Goal: Task Accomplishment & Management: Manage account settings

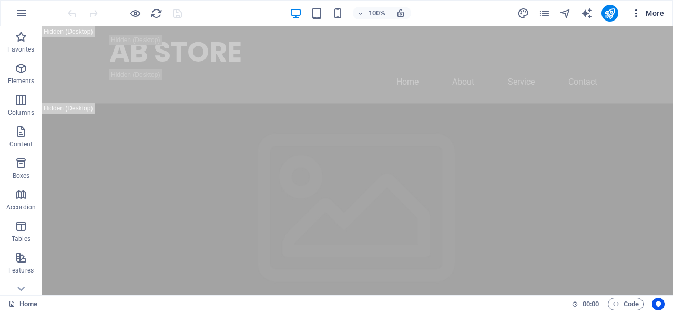
click at [650, 14] on span "More" at bounding box center [647, 13] width 33 height 11
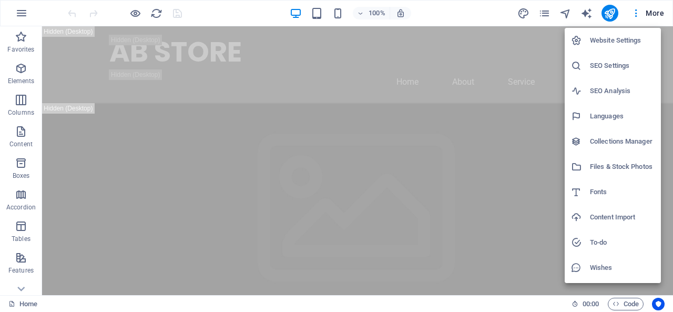
click at [615, 43] on h6 "Website Settings" at bounding box center [622, 40] width 65 height 13
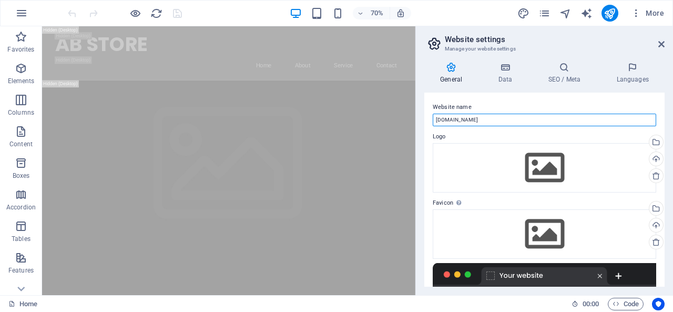
click at [497, 120] on input "abstore.bmgenerator.site" at bounding box center [545, 120] width 224 height 13
click at [513, 123] on input "abstore.bmgenerator.site" at bounding box center [545, 120] width 224 height 13
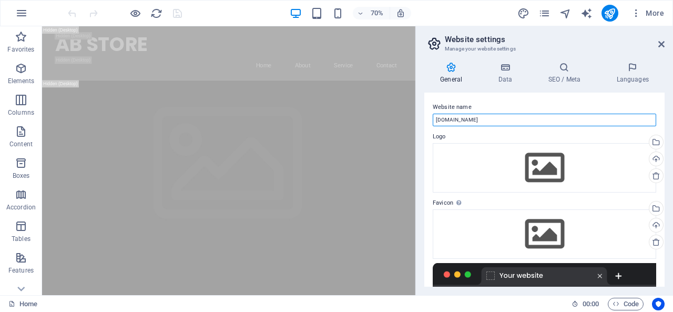
paste input "AB STORE"
type input "AB STORE"
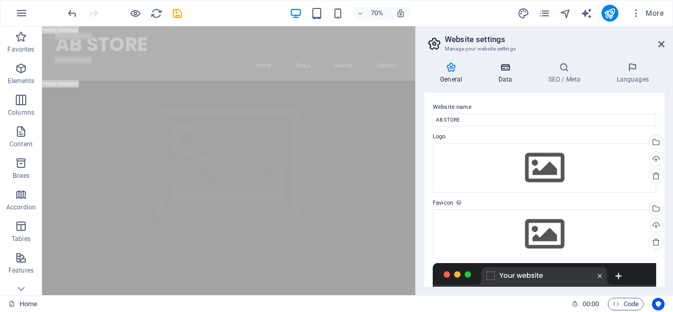
click at [508, 69] on icon at bounding box center [505, 67] width 46 height 11
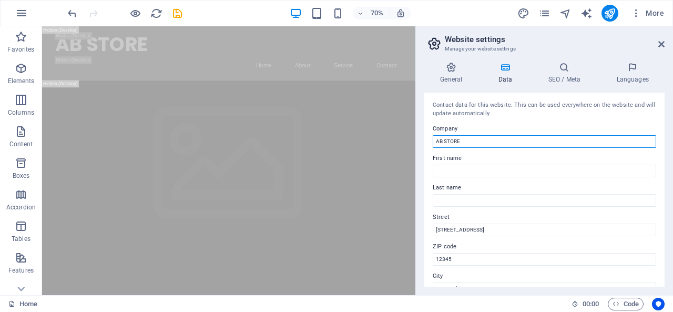
click at [490, 139] on input "AB STORE" at bounding box center [545, 141] width 224 height 13
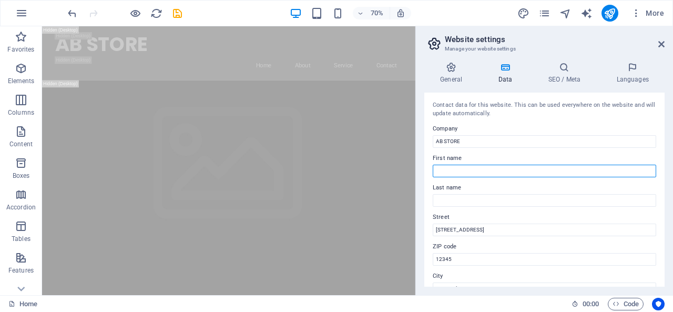
click at [464, 171] on input "First name" at bounding box center [545, 171] width 224 height 13
type input "APON"
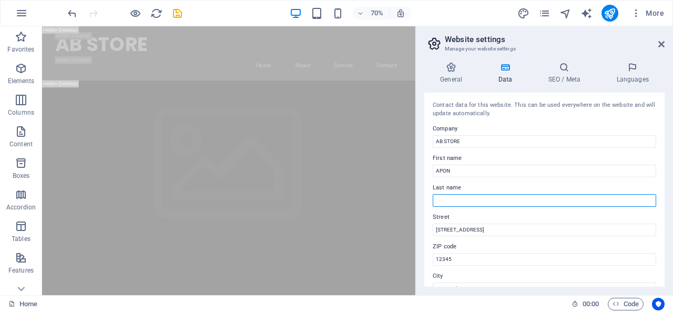
type input "ISLAM"
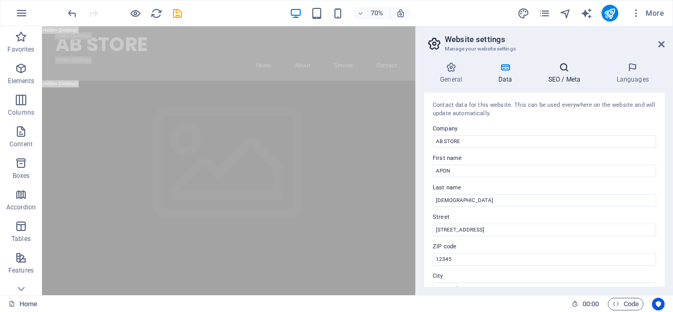
click at [568, 73] on h4 "SEO / Meta" at bounding box center [566, 73] width 68 height 22
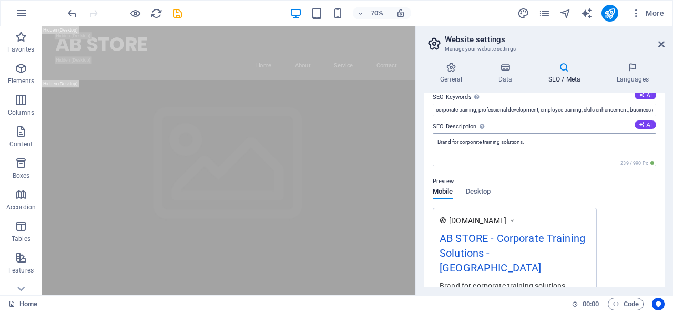
scroll to position [48, 0]
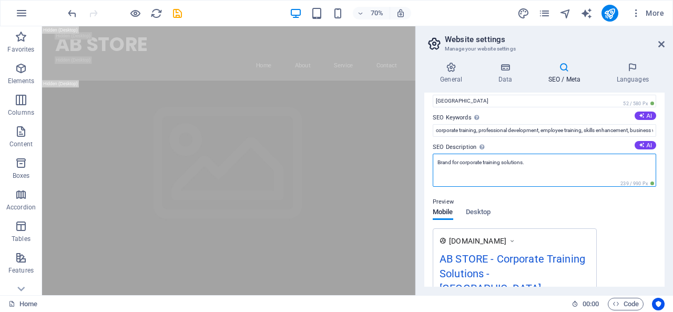
click at [553, 171] on textarea "Brand for corporate training solutions." at bounding box center [545, 170] width 224 height 33
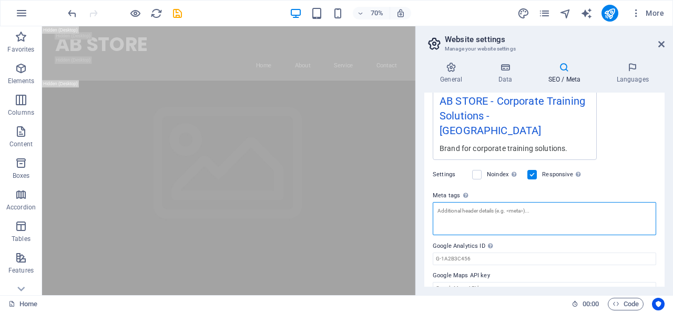
scroll to position [206, 0]
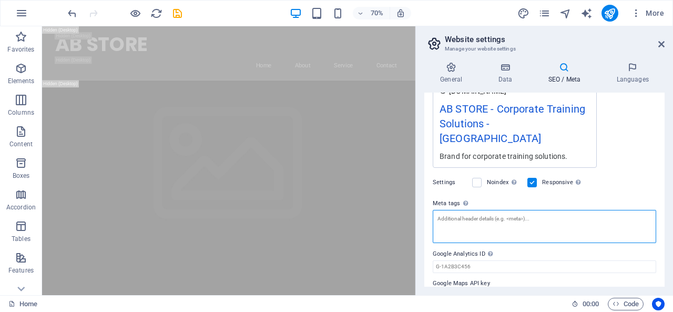
click at [507, 210] on textarea "Meta tags Enter HTML code here that will be placed inside the tags of your webs…" at bounding box center [545, 226] width 224 height 33
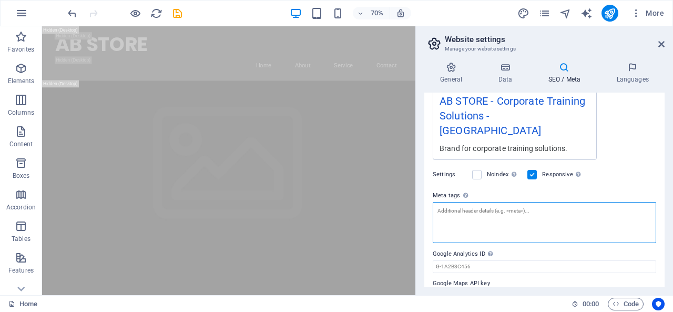
paste textarea "<meta name="facebook-domain-verification" content="0vfbud8wo0czgkniji0t4wpv967k…"
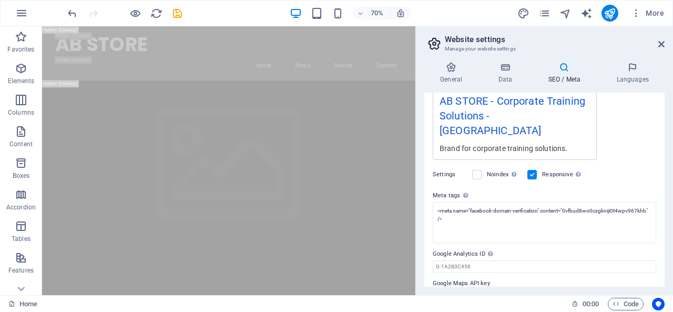
type textarea "<meta name="facebook-domain-verification" content="0vfbud8wo0czgkniji0t4wpv967k…"
click at [629, 160] on body "AB STORE Home Favorites Elements Columns Content Boxes Accordion Tables Feature…" at bounding box center [336, 156] width 673 height 312
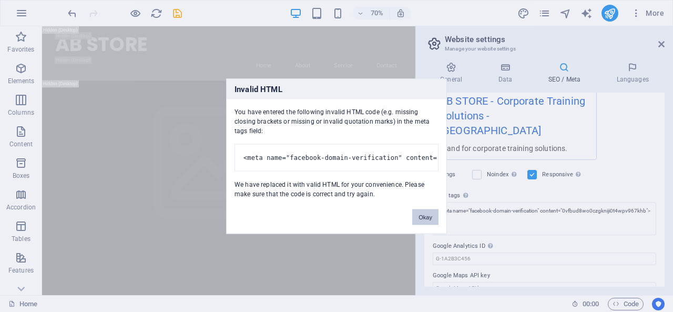
click at [426, 218] on button "Okay" at bounding box center [425, 217] width 26 height 16
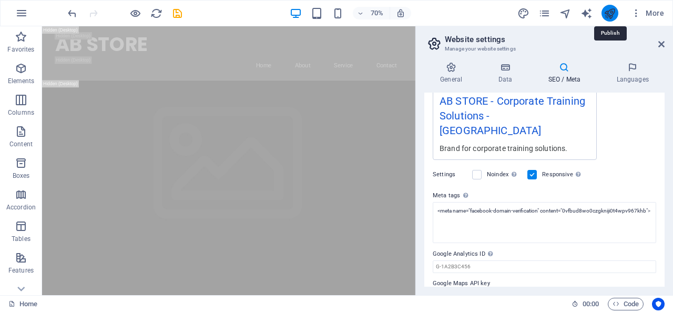
click at [609, 13] on icon "publish" at bounding box center [610, 13] width 12 height 12
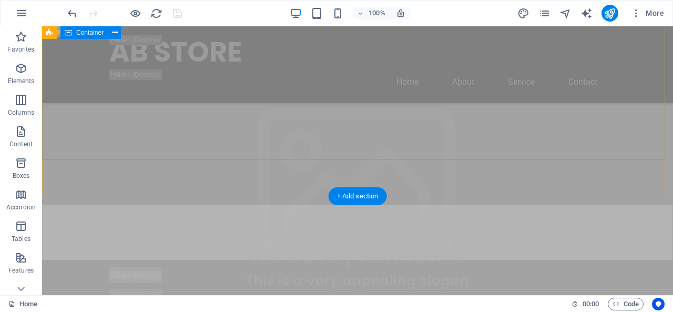
scroll to position [105, 0]
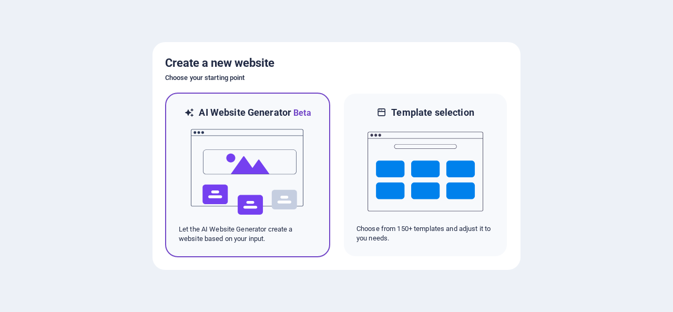
click at [241, 169] on img at bounding box center [248, 171] width 116 height 105
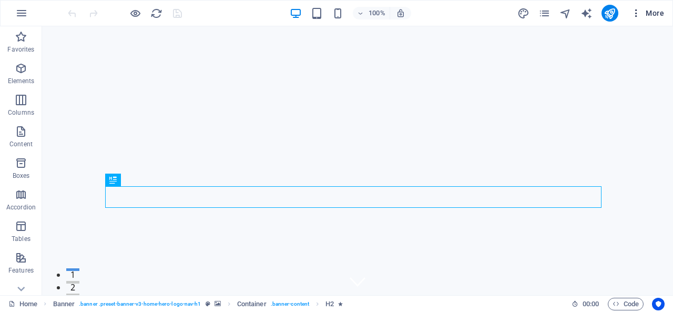
click at [657, 5] on button "More" at bounding box center [648, 13] width 42 height 17
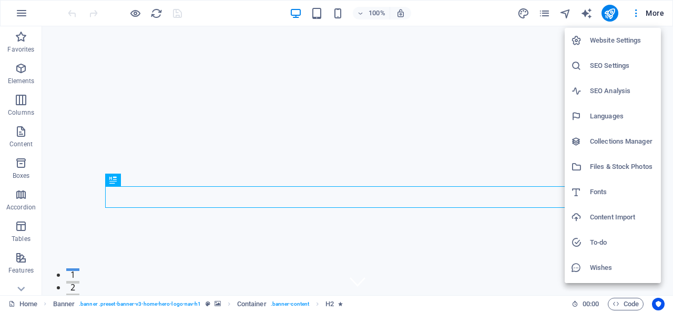
click at [615, 39] on h6 "Website Settings" at bounding box center [622, 40] width 65 height 13
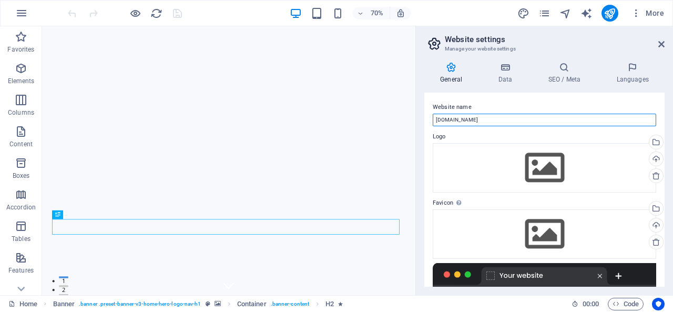
click at [497, 119] on input "bmgenerator.site" at bounding box center [545, 120] width 224 height 13
paste input "AB STORE"
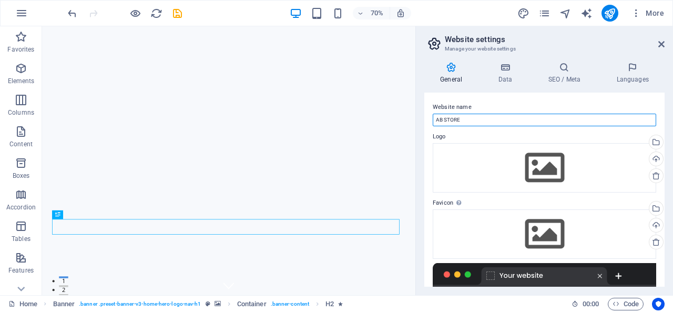
type input "AB STORE"
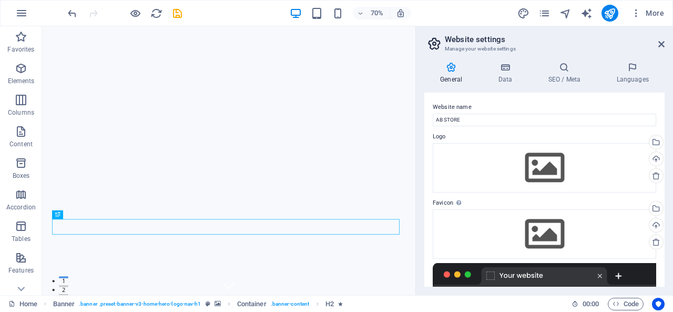
click at [490, 101] on label "Website name" at bounding box center [545, 107] width 224 height 13
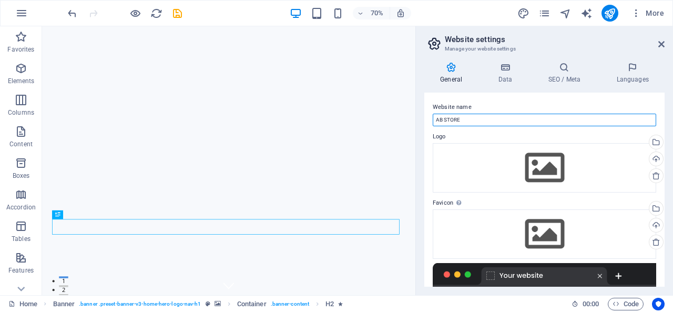
click at [490, 114] on input "AB STORE" at bounding box center [545, 120] width 224 height 13
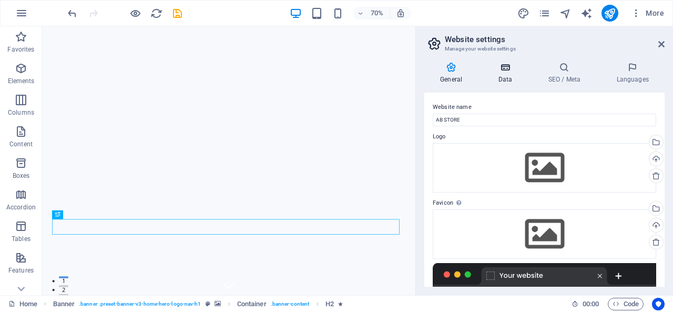
click at [508, 80] on h4 "Data" at bounding box center [507, 73] width 50 height 22
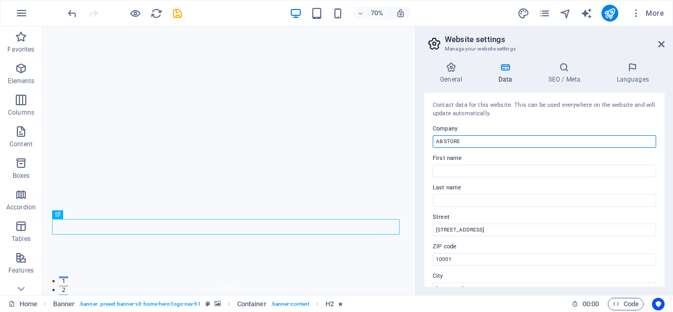
click at [483, 138] on input "AB STORE" at bounding box center [545, 141] width 224 height 13
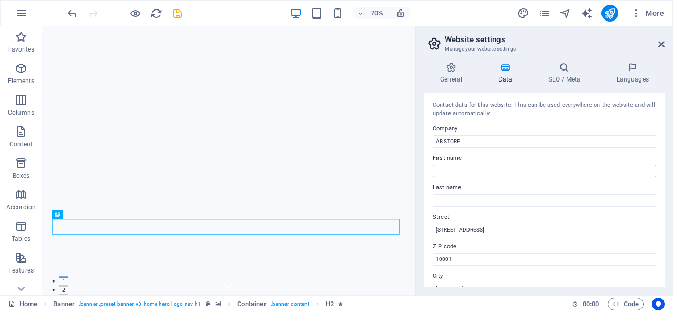
click at [457, 175] on input "First name" at bounding box center [545, 171] width 224 height 13
type input "APON"
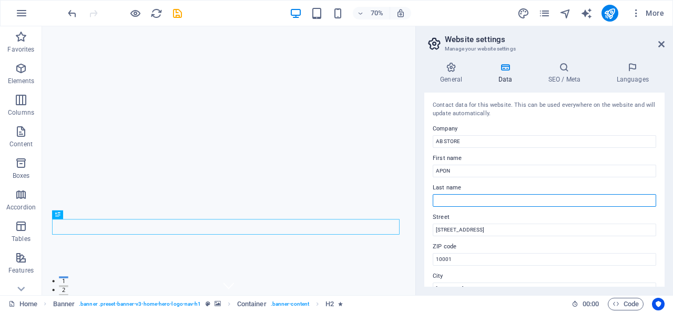
type input "ISLAM"
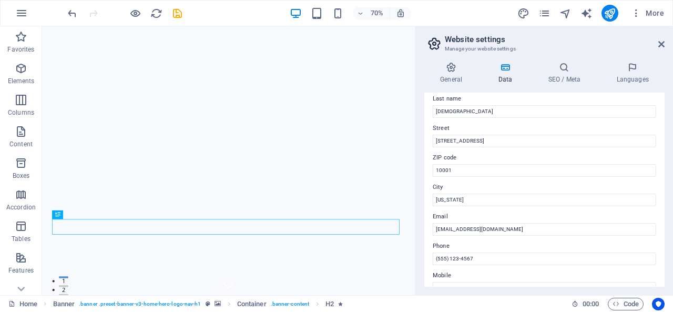
scroll to position [105, 0]
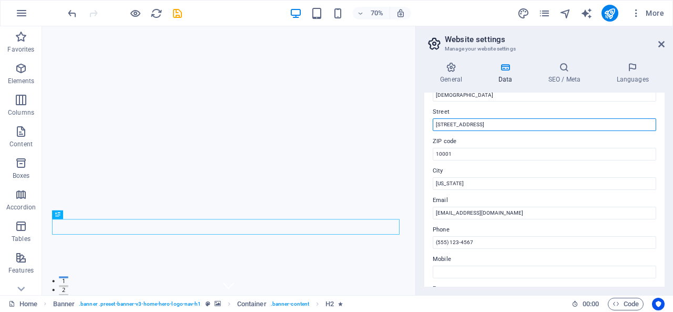
click at [499, 123] on input "123 Fashion St." at bounding box center [545, 124] width 224 height 13
click at [509, 128] on input "123 Fashion St" at bounding box center [545, 124] width 224 height 13
type input "1"
paste input "3363 So. Hunter Ct, West Valley City, UT, 84120, United States of America"
type input "3363 So. Hunter Ct, West Valley City, UT, 84120 United States of America"
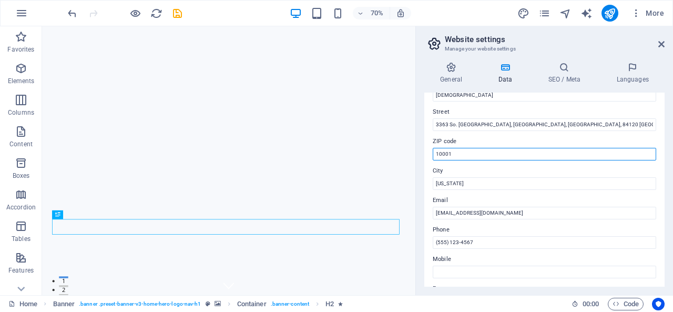
click at [470, 153] on input "10001" at bounding box center [545, 154] width 224 height 13
drag, startPoint x: 483, startPoint y: 181, endPoint x: 458, endPoint y: 181, distance: 25.8
click at [477, 157] on input "10001" at bounding box center [545, 154] width 224 height 13
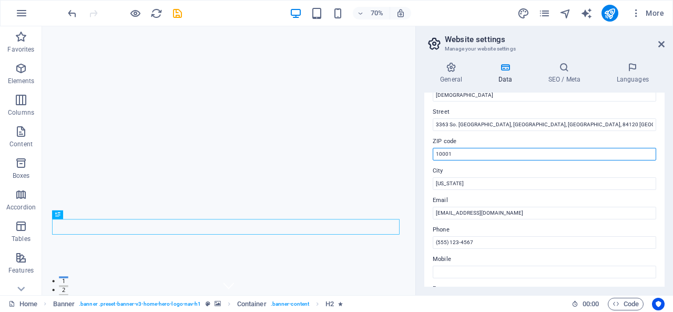
paste input "3363 So. Hunter Ct, West Valley City, UT, 84120, United States of America"
drag, startPoint x: 530, startPoint y: 154, endPoint x: 420, endPoint y: 156, distance: 110.5
click at [421, 156] on div "General Data SEO / Meta Languages Website name AB STORE Logo Drag files here, c…" at bounding box center [544, 174] width 257 height 241
drag, startPoint x: 555, startPoint y: 156, endPoint x: 452, endPoint y: 157, distance: 103.6
click at [452, 157] on input "84120, United States of America" at bounding box center [545, 154] width 224 height 13
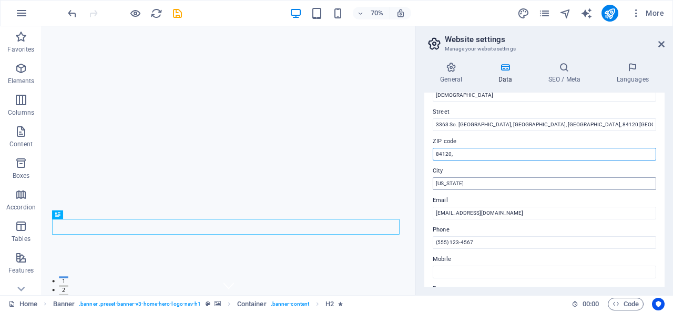
type input "84120,"
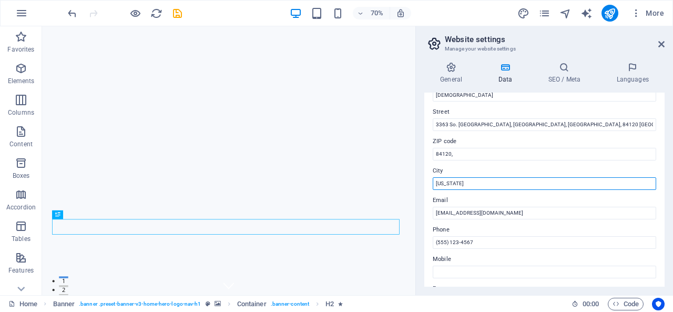
click at [468, 185] on input "[US_STATE]" at bounding box center [545, 183] width 224 height 13
drag, startPoint x: 475, startPoint y: 185, endPoint x: 422, endPoint y: 185, distance: 53.1
click at [422, 185] on div "General Data SEO / Meta Languages Website name AB STORE Logo Drag files here, c…" at bounding box center [544, 174] width 257 height 241
click at [465, 185] on input "City" at bounding box center [545, 183] width 224 height 13
type input "West Valley City,"
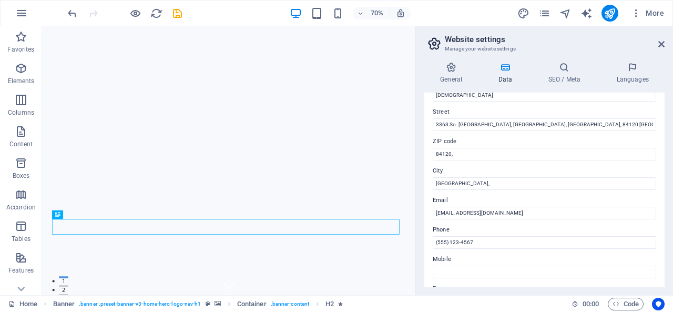
click at [493, 166] on label "City" at bounding box center [545, 171] width 224 height 13
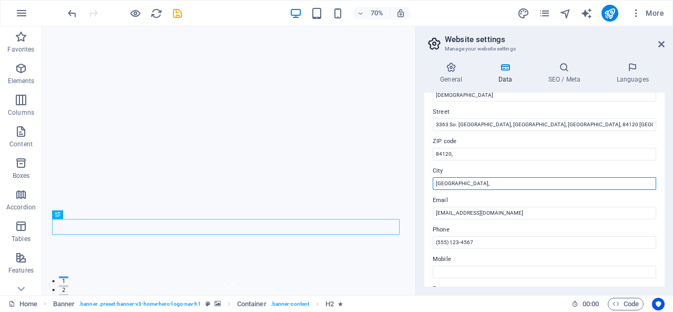
click at [493, 177] on input "West Valley City," at bounding box center [545, 183] width 224 height 13
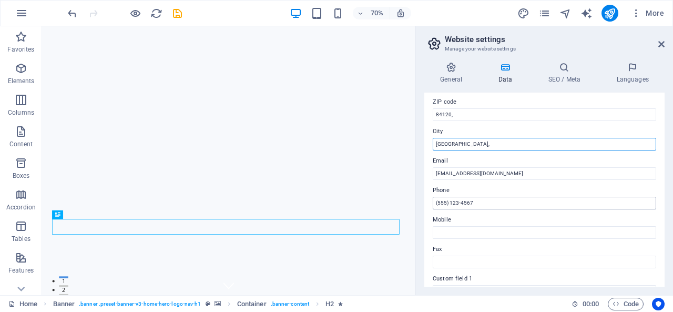
scroll to position [158, 0]
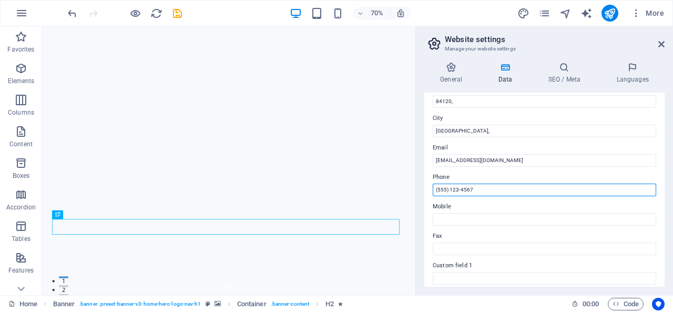
click at [494, 188] on input "(555) 123-4567" at bounding box center [545, 190] width 224 height 13
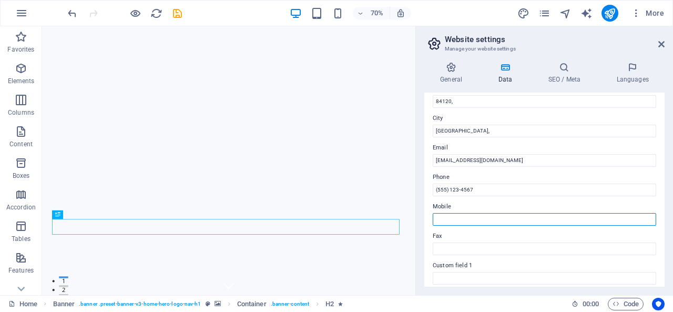
click at [470, 215] on input "Mobile" at bounding box center [545, 219] width 224 height 13
type input "3322015375"
click at [499, 198] on div "Contact data for this website. This can be used everywhere on the website and w…" at bounding box center [544, 190] width 240 height 194
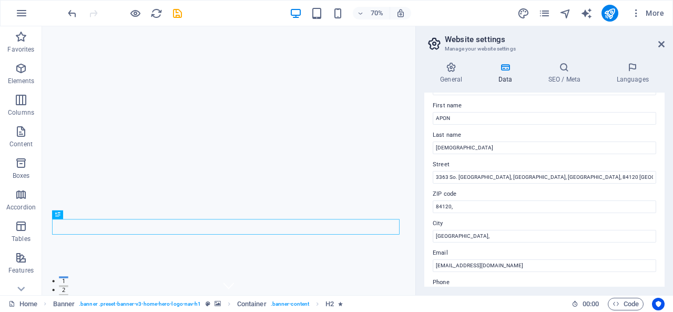
scroll to position [0, 0]
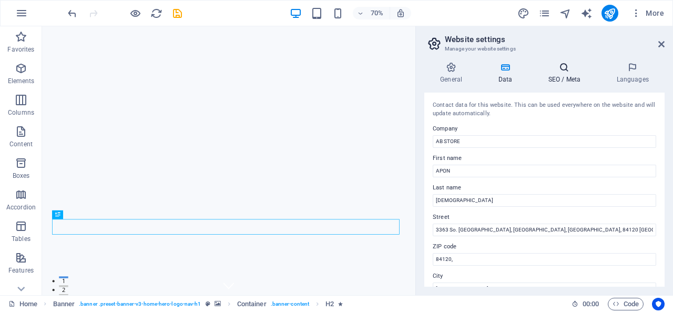
click at [561, 73] on h4 "SEO / Meta" at bounding box center [566, 73] width 68 height 22
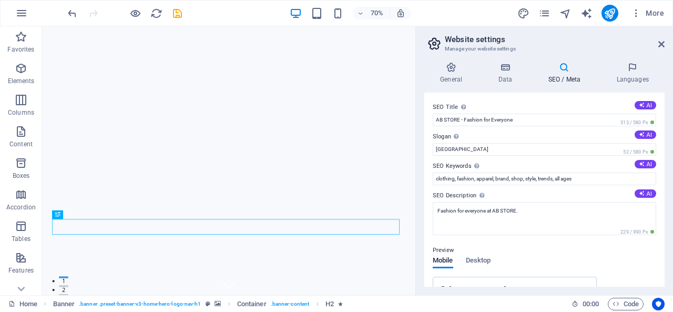
click at [569, 74] on h4 "SEO / Meta" at bounding box center [566, 73] width 68 height 22
click at [449, 67] on icon at bounding box center [451, 67] width 54 height 11
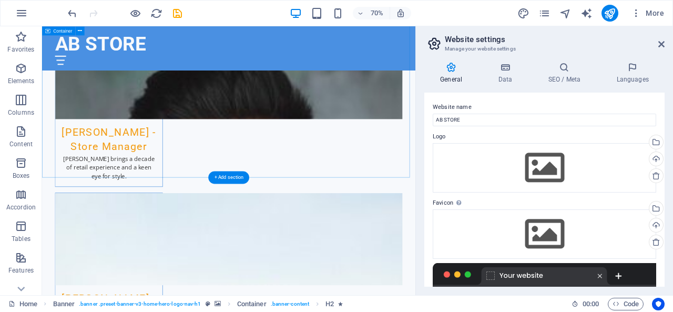
scroll to position [2171, 0]
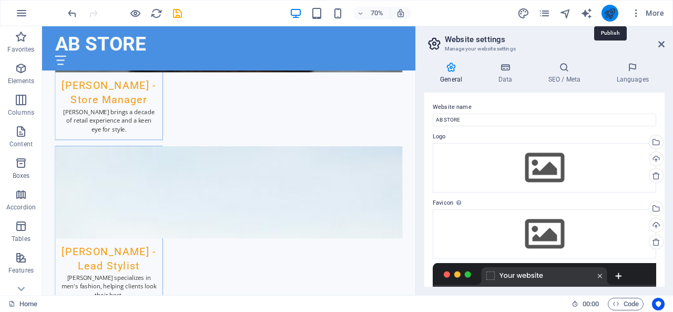
click at [609, 13] on icon "publish" at bounding box center [610, 13] width 12 height 12
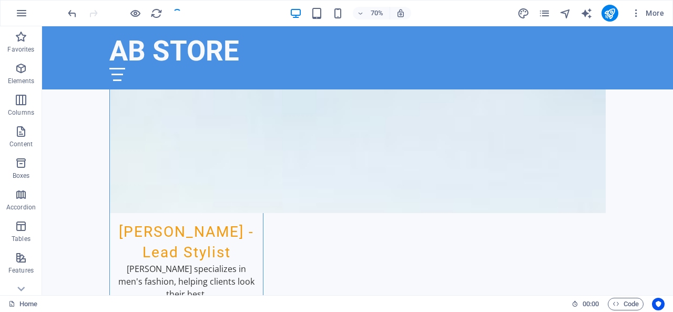
scroll to position [2075, 0]
